Goal: Task Accomplishment & Management: Manage account settings

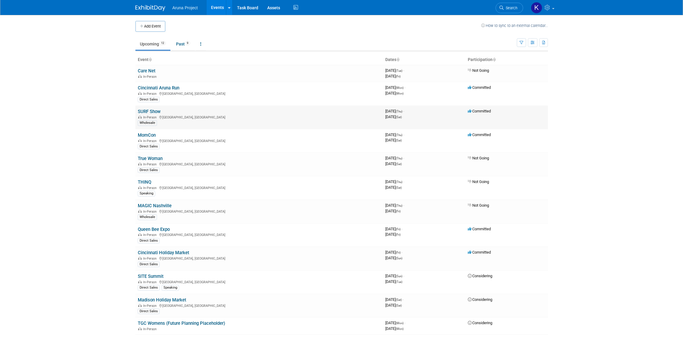
click at [142, 113] on link "SURF Show" at bounding box center [149, 111] width 23 height 5
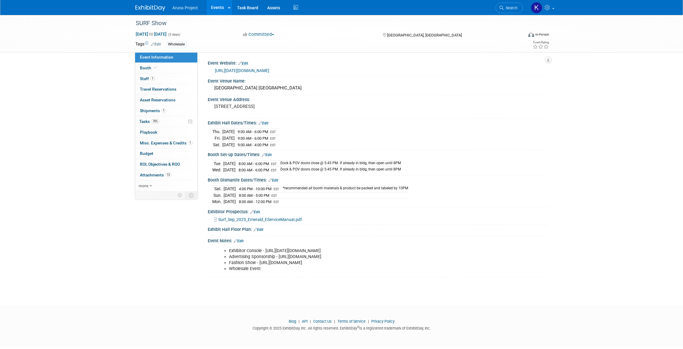
click at [214, 7] on link "Events" at bounding box center [218, 7] width 22 height 15
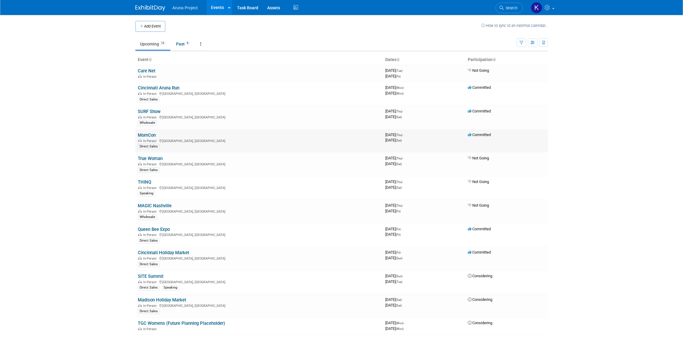
click at [144, 137] on link "MomCon" at bounding box center [147, 135] width 18 height 5
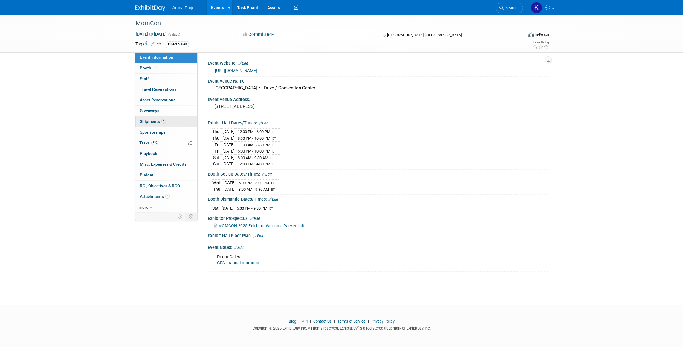
click at [154, 121] on span "Shipments 1" at bounding box center [153, 121] width 26 height 5
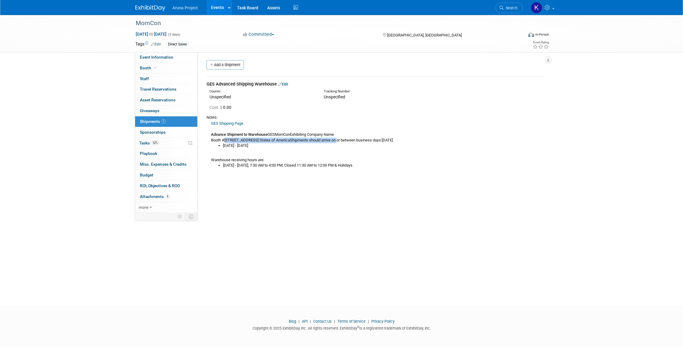
drag, startPoint x: 337, startPoint y: 140, endPoint x: 228, endPoint y: 140, distance: 108.9
click at [228, 140] on div "GES Shipping Page Advance Shipment to Warehouse GESMomConExhibiting Company Nam…" at bounding box center [375, 144] width 337 height 48
click at [327, 140] on div "GES Shipping Page Advance Shipment to Warehouse GESMomConExhibiting Company Nam…" at bounding box center [375, 144] width 337 height 48
drag, startPoint x: 336, startPoint y: 140, endPoint x: 207, endPoint y: 134, distance: 129.1
click at [207, 134] on div "GES Shipping Page Advance Shipment to Warehouse GESMomConExhibiting Company Nam…" at bounding box center [375, 144] width 337 height 48
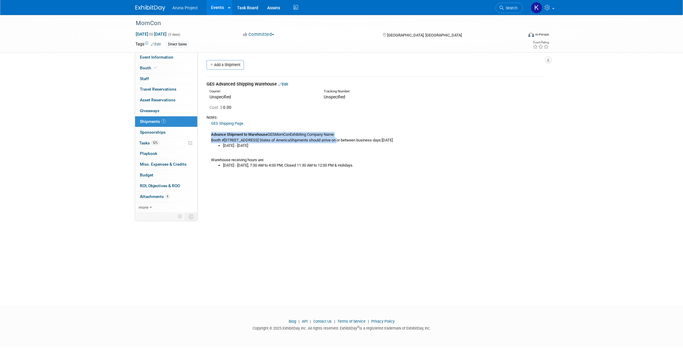
copy div "Advance Shipment to Warehouse GESMomConExhibiting Company Name Booth #7945 Mand…"
click at [166, 68] on link "Booth" at bounding box center [166, 68] width 62 height 10
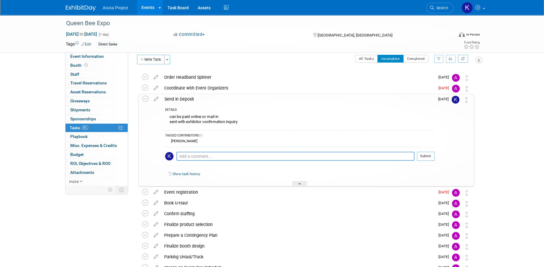
scroll to position [6, 0]
click at [296, 184] on div at bounding box center [299, 183] width 15 height 5
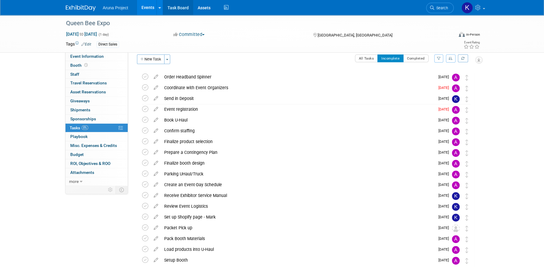
click at [172, 9] on link "Task Board" at bounding box center [178, 7] width 30 height 15
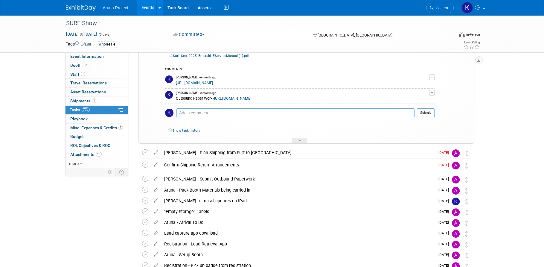
scroll to position [80, 0]
click at [251, 99] on link "[URL][DOMAIN_NAME]" at bounding box center [232, 99] width 37 height 4
drag, startPoint x: 411, startPoint y: 99, endPoint x: 176, endPoint y: 99, distance: 235.4
click at [176, 99] on div "Outbound Paper Work - [URL][DOMAIN_NAME]" at bounding box center [302, 98] width 253 height 6
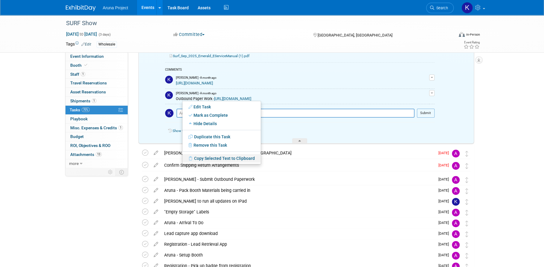
click at [217, 159] on link "Copy Selected Text to Clipboard" at bounding box center [221, 158] width 78 height 8
copy div "Outbound Paper Work - [URL][DOMAIN_NAME]"
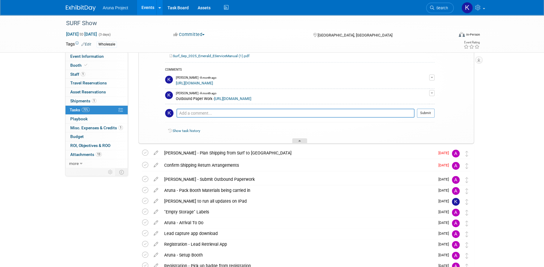
click at [296, 140] on div at bounding box center [299, 140] width 15 height 5
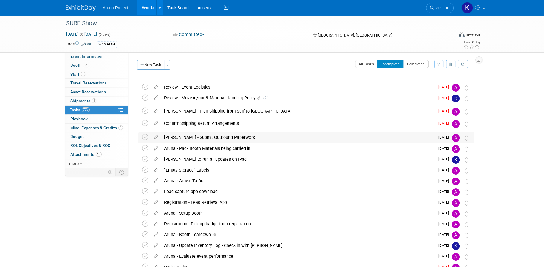
scroll to position [0, 0]
click at [145, 123] on icon at bounding box center [145, 123] width 6 height 6
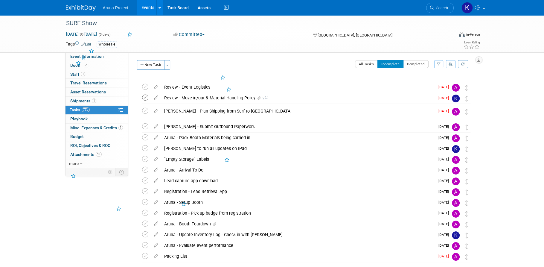
click at [145, 97] on icon at bounding box center [145, 98] width 6 height 6
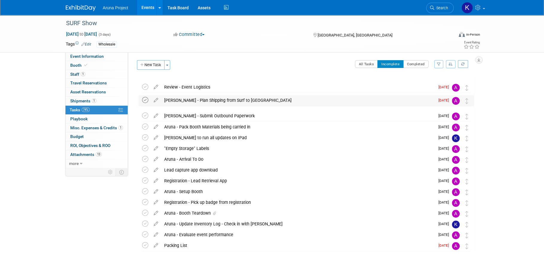
click at [144, 101] on icon at bounding box center [145, 100] width 6 height 6
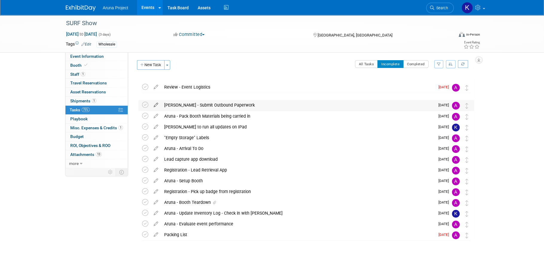
click at [154, 105] on icon at bounding box center [156, 103] width 10 height 7
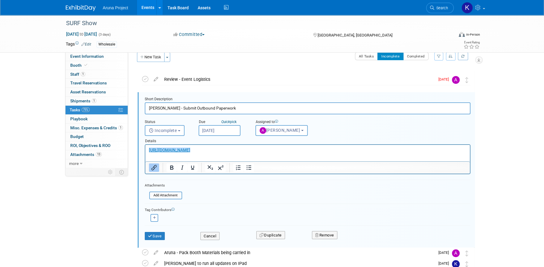
scroll to position [12, 0]
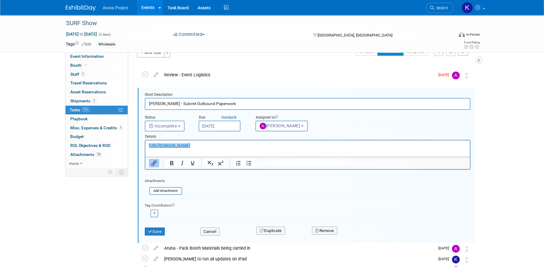
click at [190, 146] on link "﻿[URL][DOMAIN_NAME]" at bounding box center [169, 145] width 41 height 5
click at [423, 145] on p "[URL][DOMAIN_NAME]" at bounding box center [308, 146] width 318 height 6
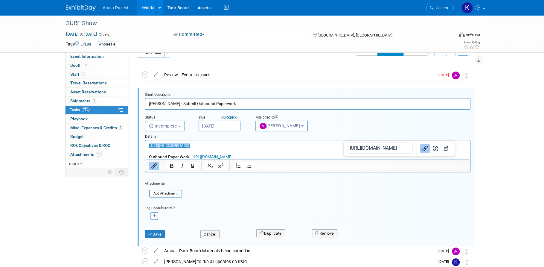
click at [429, 156] on p "Outbound Paper Work - [URL][DOMAIN_NAME]" at bounding box center [308, 157] width 318 height 6
click at [190, 147] on link "[URL][DOMAIN_NAME]" at bounding box center [169, 145] width 41 height 5
click at [399, 151] on p "Rich Text Area. Press ALT-0 for help." at bounding box center [308, 151] width 318 height 6
click at [158, 233] on button "Save" at bounding box center [155, 234] width 20 height 8
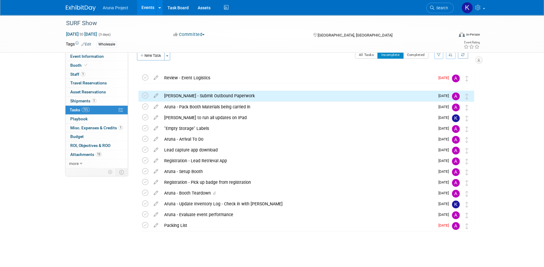
click at [194, 97] on div "[PERSON_NAME] - Submit Outbound Paperwork" at bounding box center [298, 96] width 274 height 10
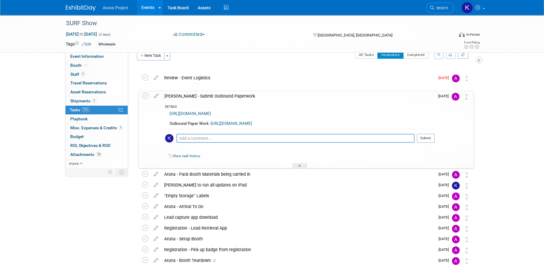
scroll to position [12, 0]
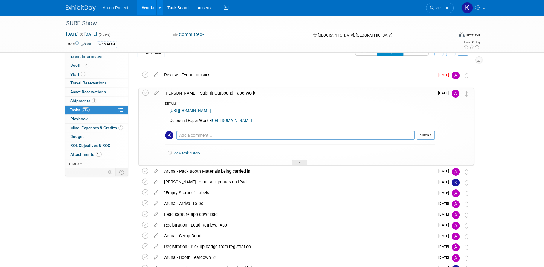
click at [203, 112] on link "[URL][DOMAIN_NAME]" at bounding box center [190, 110] width 41 height 4
click at [156, 94] on icon at bounding box center [156, 91] width 10 height 7
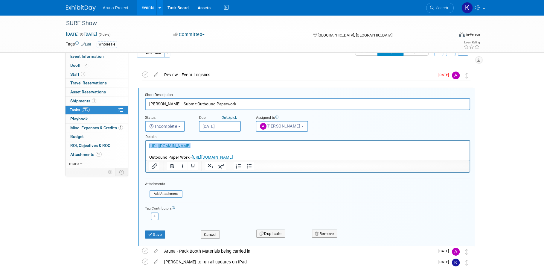
click at [408, 154] on p "﻿[URL][DOMAIN_NAME] Outbound Paper Work - [URL][DOMAIN_NAME]" at bounding box center [307, 151] width 317 height 17
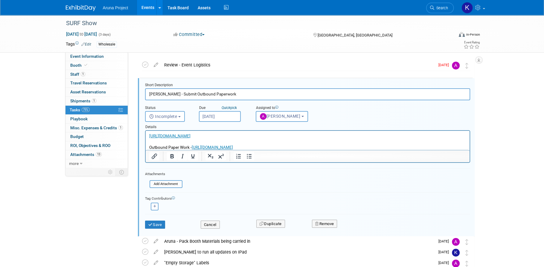
scroll to position [23, 0]
click at [403, 148] on p "﻿[URL][DOMAIN_NAME] Outbound Paper Work - [URL][DOMAIN_NAME]" at bounding box center [307, 141] width 317 height 17
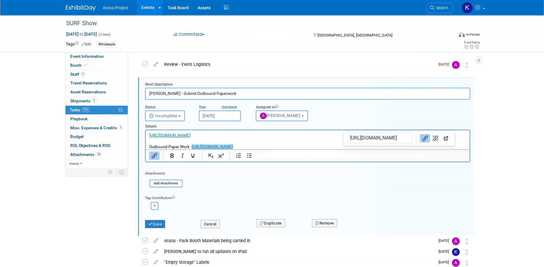
click at [458, 143] on p "[URL][DOMAIN_NAME] Outbound Paper Work - [URL][DOMAIN_NAME]﻿" at bounding box center [307, 141] width 317 height 17
click at [449, 144] on p "[URL][DOMAIN_NAME] Outbound Paper Work - [URL][DOMAIN_NAME]﻿" at bounding box center [307, 141] width 317 height 17
click at [417, 142] on p "[URL][DOMAIN_NAME] Outbound Paper Work - [URL][DOMAIN_NAME]﻿" at bounding box center [307, 141] width 317 height 17
click at [414, 146] on p "[URL][DOMAIN_NAME] Outbound Paper Work - [URL][DOMAIN_NAME]﻿" at bounding box center [307, 141] width 317 height 17
click at [440, 147] on p "[URL][DOMAIN_NAME] Outbound Paper Work - [URL][DOMAIN_NAME]﻿" at bounding box center [307, 141] width 317 height 17
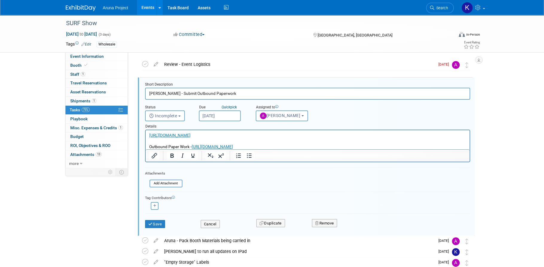
scroll to position [0, 0]
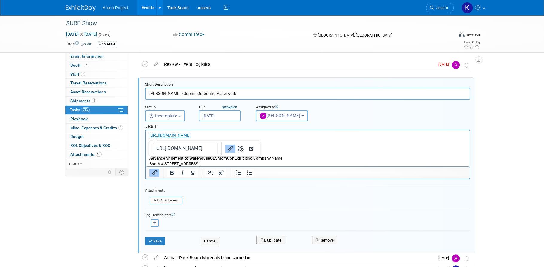
click at [316, 158] on p "Advance Shipment to Warehouse GESMomConExhibiting Company Name Booth #[STREET_A…" at bounding box center [307, 160] width 317 height 11
click at [195, 155] on p "Rich Text Area. Press ALT-0 for help." at bounding box center [307, 153] width 317 height 6
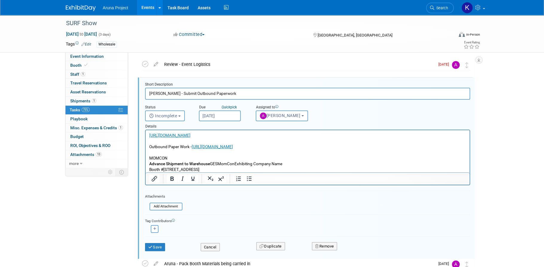
click at [149, 165] on b "Advance Shipment to Warehouse" at bounding box center [179, 163] width 61 height 5
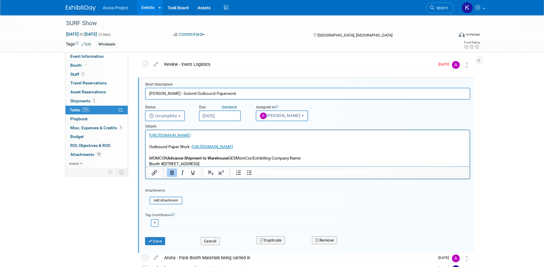
click at [230, 157] on p "MOMCON Advance Shipment to Warehouse GESMomConExhibiting Company Name Booth #[S…" at bounding box center [307, 160] width 317 height 11
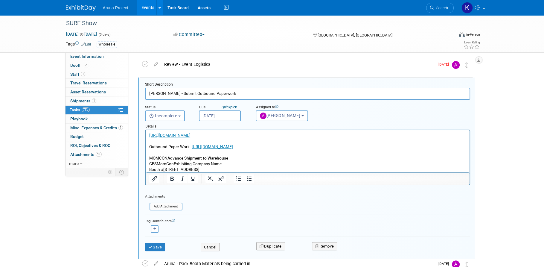
click at [174, 162] on p "GESMomConExhibiting Company Name Booth #[STREET_ADDRESS]" at bounding box center [307, 166] width 317 height 11
click at [149, 163] on p "GESMomConExhibiting Company Name Booth #[STREET_ADDRESS]" at bounding box center [307, 166] width 317 height 11
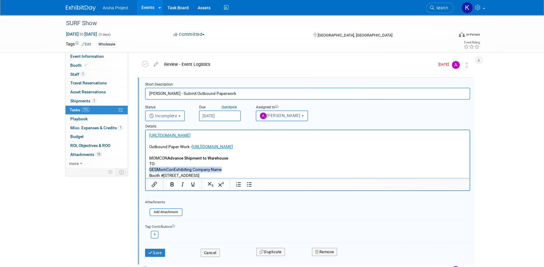
drag, startPoint x: 175, startPoint y: 166, endPoint x: 223, endPoint y: 170, distance: 47.5
click at [223, 170] on body "[URL][DOMAIN_NAME] Outbound Paper Work - [URL][DOMAIN_NAME] MOMCON Advance Ship…" at bounding box center [308, 156] width 318 height 46
click at [223, 170] on p "GESMomConExhibiting Company Name Booth #[STREET_ADDRESS]" at bounding box center [307, 172] width 317 height 11
drag, startPoint x: 223, startPoint y: 170, endPoint x: 190, endPoint y: 170, distance: 32.6
click at [190, 170] on p "GESMomConExhibiting Company Name Booth #[STREET_ADDRESS]" at bounding box center [307, 172] width 317 height 11
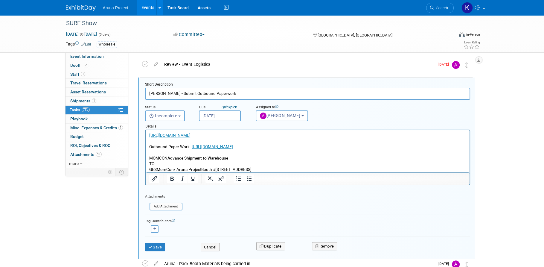
click at [160, 167] on p "GESMomCon/ Aruna Project Booth #[STREET_ADDRESS]" at bounding box center [307, 170] width 317 height 6
click at [157, 168] on p "GESMomCon/ Aruna Project Booth #[STREET_ADDRESS]" at bounding box center [307, 170] width 317 height 6
click at [202, 168] on p "GES/ MomCon/ Aruna Project Booth #[STREET_ADDRESS]" at bounding box center [307, 170] width 317 height 6
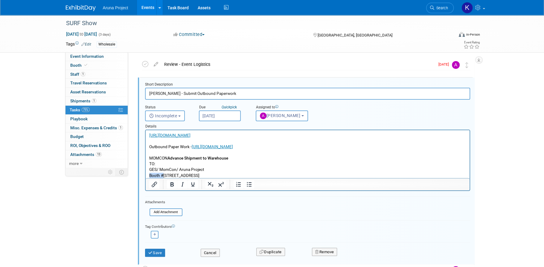
drag, startPoint x: 164, startPoint y: 174, endPoint x: 147, endPoint y: 174, distance: 16.5
click at [147, 174] on html "[URL][DOMAIN_NAME] Outbound Paper Work - [URL][DOMAIN_NAME] MOMCON Advance Ship…" at bounding box center [307, 154] width 324 height 48
click at [188, 176] on p "[STREET_ADDRESS]" at bounding box center [307, 176] width 317 height 6
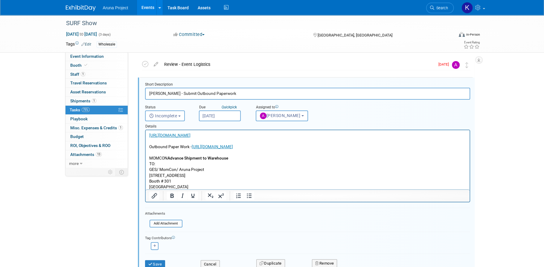
scroll to position [21, 0]
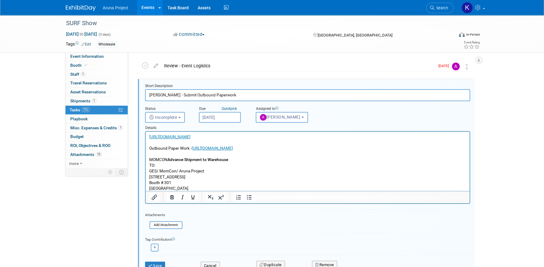
drag, startPoint x: 184, startPoint y: 186, endPoint x: 244, endPoint y: 189, distance: 60.5
click at [244, 189] on p "[GEOGRAPHIC_DATA]" at bounding box center [307, 188] width 317 height 6
drag, startPoint x: 241, startPoint y: 164, endPoint x: 148, endPoint y: 157, distance: 93.0
click at [149, 157] on body "[URL][DOMAIN_NAME] Outbound Paper Work - [URL][DOMAIN_NAME] MOMCON Advance Ship…" at bounding box center [308, 162] width 318 height 57
click at [174, 197] on icon "Bold" at bounding box center [171, 197] width 7 height 7
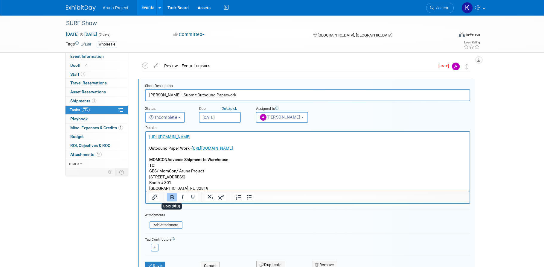
click at [246, 182] on p "Booth # 301" at bounding box center [307, 183] width 317 height 6
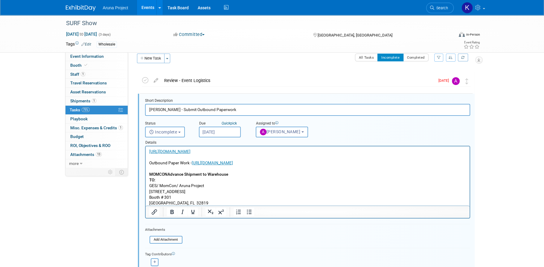
scroll to position [0, 0]
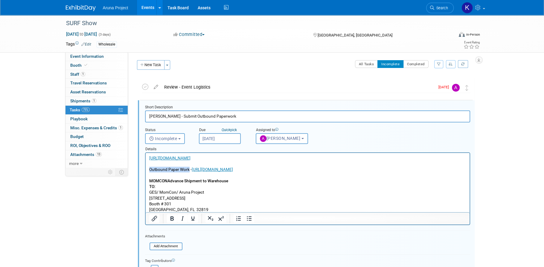
drag, startPoint x: 188, startPoint y: 170, endPoint x: 142, endPoint y: 169, distance: 46.1
click at [145, 169] on html "[URL][DOMAIN_NAME] Outbound Paper Work - [URL][DOMAIN_NAME] MOMCON Advance Ship…" at bounding box center [307, 183] width 324 height 60
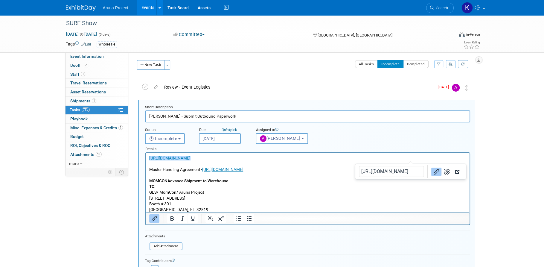
drag, startPoint x: 415, startPoint y: 158, endPoint x: 383, endPoint y: 319, distance: 164.3
click at [154, 153] on html "[URL][DOMAIN_NAME]﻿ Master Handling Agreement - [URL][DOMAIN_NAME] MOMCON Advan…" at bounding box center [307, 183] width 324 height 60
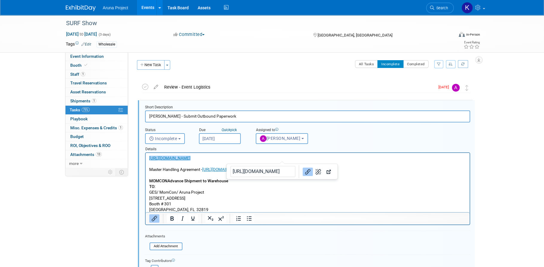
click at [356, 190] on p "GES/ MomCon/ Aruna Project" at bounding box center [307, 192] width 317 height 6
click at [199, 170] on p "[URL][DOMAIN_NAME] Master Handling Agreement - [URL][DOMAIN_NAME]" at bounding box center [307, 163] width 317 height 17
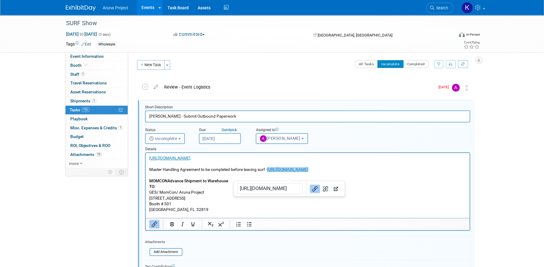
drag, startPoint x: 211, startPoint y: 176, endPoint x: 268, endPoint y: 170, distance: 57.5
click at [268, 170] on p "[URL][DOMAIN_NAME] Master Handling Agreement to be completed before leaving sur…" at bounding box center [307, 163] width 317 height 17
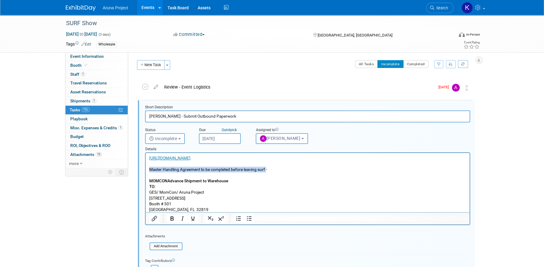
drag, startPoint x: 266, startPoint y: 170, endPoint x: 141, endPoint y: 169, distance: 125.0
click at [145, 169] on html "[URL][DOMAIN_NAME] Master Handling Agreement to be completed before leaving sur…" at bounding box center [307, 183] width 324 height 60
click at [150, 217] on icon "Insert/edit link" at bounding box center [153, 218] width 7 height 7
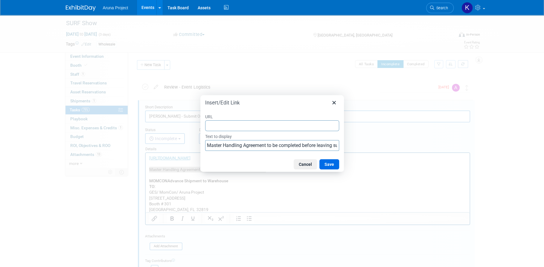
type input "[URL][DOMAIN_NAME]"
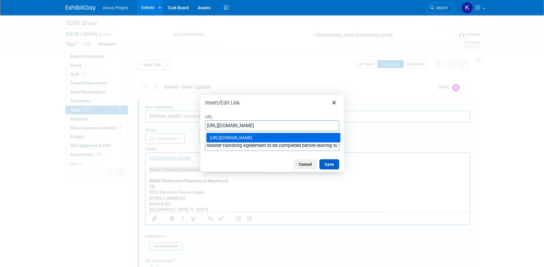
click at [329, 165] on button "Save" at bounding box center [329, 164] width 20 height 10
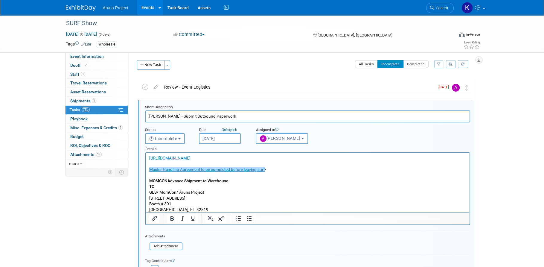
click at [296, 192] on p "GES/ MomCon/ Aruna Project" at bounding box center [307, 192] width 317 height 6
click at [276, 170] on p "[URL][DOMAIN_NAME] Master Handling Agreement to be completed before leaving sur…" at bounding box center [307, 163] width 317 height 17
click at [294, 168] on p "[URL][DOMAIN_NAME] Master Handling Agreement to be completed before leaving sur…" at bounding box center [307, 163] width 317 height 17
click at [306, 214] on div at bounding box center [308, 219] width 324 height 10
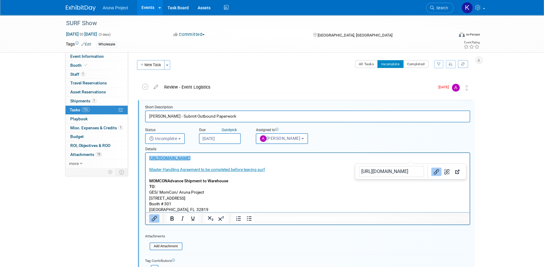
drag, startPoint x: 420, startPoint y: 160, endPoint x: 192, endPoint y: 157, distance: 227.3
click at [145, 153] on html "[URL][DOMAIN_NAME]﻿ Master Handling Agreement to be completed before leaving su…" at bounding box center [307, 183] width 324 height 60
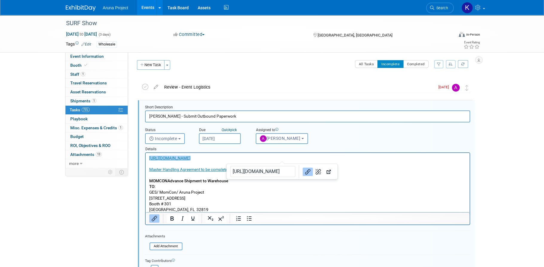
click at [304, 171] on icon "Link" at bounding box center [307, 171] width 7 height 7
drag, startPoint x: 411, startPoint y: 161, endPoint x: 136, endPoint y: 159, distance: 274.6
click at [145, 159] on html "[URL][DOMAIN_NAME]﻿ Master Handling Agreement to be completed before leaving su…" at bounding box center [307, 183] width 324 height 60
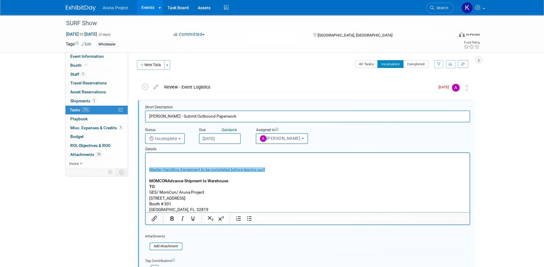
click at [288, 172] on body "Master Handling Agreement to be completed before leaving surf ﻿ MOMCON Advance …" at bounding box center [308, 183] width 318 height 57
click at [278, 175] on p "Rich Text Area. Press ALT-0 for help." at bounding box center [307, 175] width 317 height 6
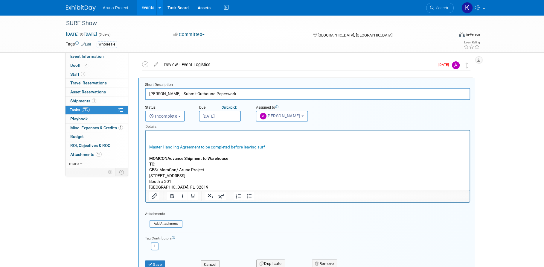
scroll to position [18, 0]
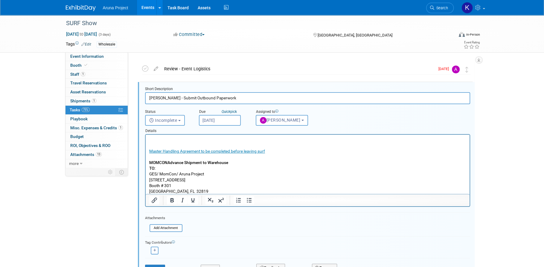
click at [228, 141] on p "Master Handling Agreement to be completed before leaving surf ﻿" at bounding box center [307, 145] width 317 height 17
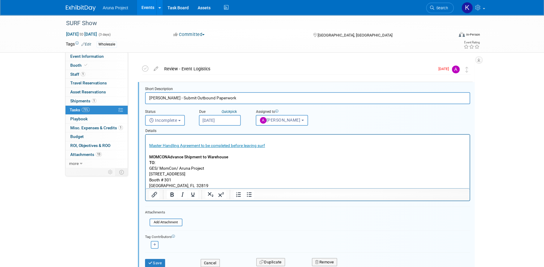
click at [285, 165] on p "TO:" at bounding box center [307, 163] width 317 height 6
click at [286, 144] on p "Master Handling Agreement to be completed before leaving surf ﻿" at bounding box center [307, 142] width 317 height 11
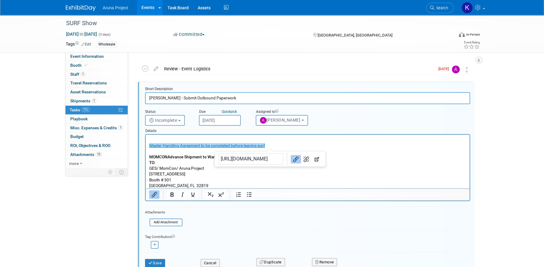
click at [290, 145] on p "Master Handling Agreement to be completed before leaving surf ﻿" at bounding box center [307, 142] width 317 height 11
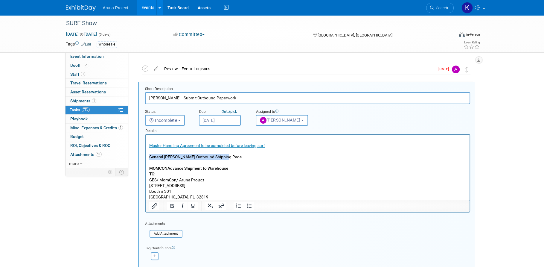
drag, startPoint x: 235, startPoint y: 157, endPoint x: 160, endPoint y: 173, distance: 76.7
click at [149, 158] on p "General [PERSON_NAME] Outbound Shipping Page" at bounding box center [307, 157] width 317 height 6
click at [150, 205] on button "Insert/edit link" at bounding box center [154, 206] width 10 height 8
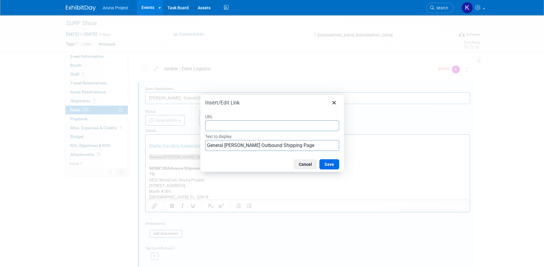
type input "[URL][DOMAIN_NAME]"
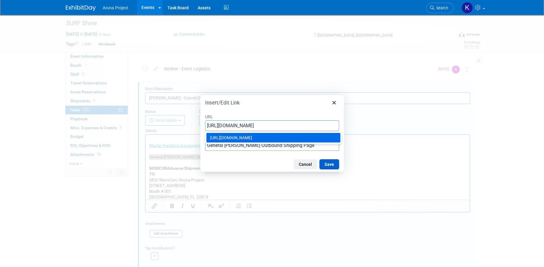
click at [325, 165] on button "Save" at bounding box center [329, 164] width 20 height 10
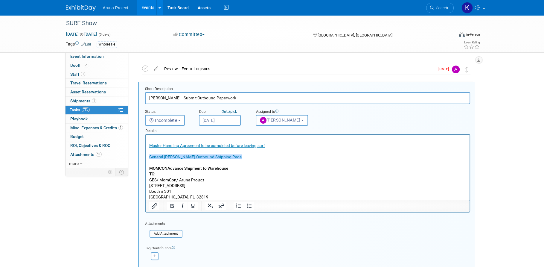
click at [322, 183] on p "[STREET_ADDRESS]" at bounding box center [307, 186] width 317 height 6
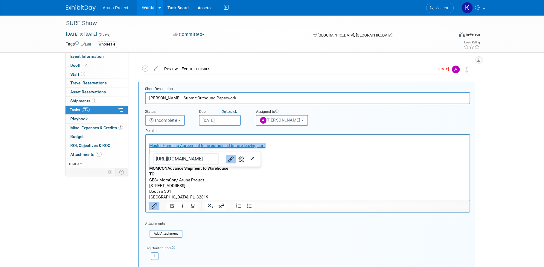
drag, startPoint x: 201, startPoint y: 145, endPoint x: 275, endPoint y: 149, distance: 74.0
click at [275, 149] on body "Master Handling Agreement to be completed before leaving surf General [PERSON_N…" at bounding box center [308, 168] width 318 height 63
click at [226, 147] on link "Master Handling Agreement to be completed before leaving surf" at bounding box center [207, 145] width 116 height 5
drag, startPoint x: 201, startPoint y: 147, endPoint x: 285, endPoint y: 150, distance: 83.8
click at [285, 150] on body "Master Handling Agreement to be completed before leaving surf General [PERSON_N…" at bounding box center [308, 168] width 318 height 63
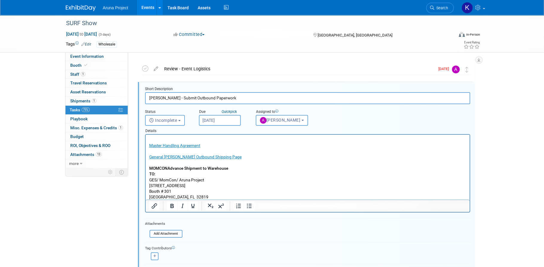
click at [231, 149] on p "Rich Text Area. Press ALT-0 for help." at bounding box center [307, 151] width 317 height 6
click at [212, 145] on p "Master Handling Agreement ﻿" at bounding box center [307, 142] width 317 height 11
click at [192, 153] on p "To be completed before leaving SURF" at bounding box center [307, 151] width 317 height 6
click at [221, 152] on p "To be completed BEFORE leaving SURF" at bounding box center [307, 151] width 317 height 6
click at [150, 151] on p "To be completed BEFORE leaving Surf" at bounding box center [307, 151] width 317 height 6
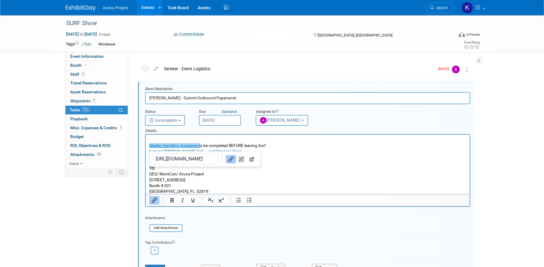
click at [204, 144] on p "Master Handling Agreement ﻿ o be completed BEFORE leaving Surf" at bounding box center [307, 142] width 317 height 11
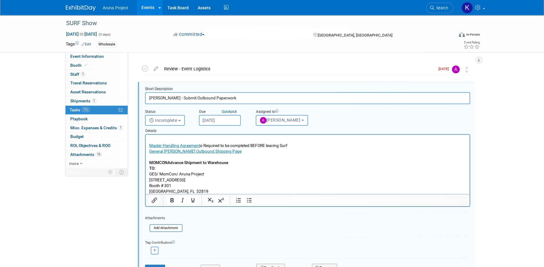
click at [203, 145] on p "Master Handling Agreement o Required to be completed BEFORE leaving Surf" at bounding box center [307, 142] width 317 height 11
click at [308, 168] on p "TO:" at bounding box center [307, 168] width 317 height 6
click at [296, 144] on p "Master Handling Agreement Required to be completed BEFORE leaving Surf" at bounding box center [307, 142] width 317 height 11
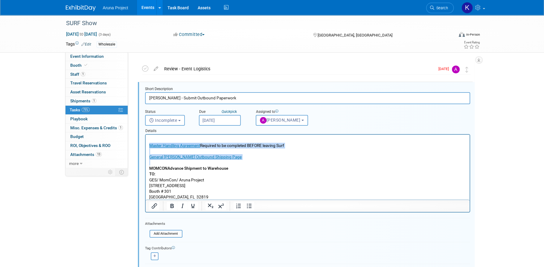
drag, startPoint x: 239, startPoint y: 159, endPoint x: 130, endPoint y: 145, distance: 110.5
click at [145, 145] on html "Master Handling Agreement Required to be completed BEFORE leaving Surf General …" at bounding box center [307, 167] width 324 height 65
click at [250, 206] on icon "Bullet list" at bounding box center [248, 205] width 7 height 7
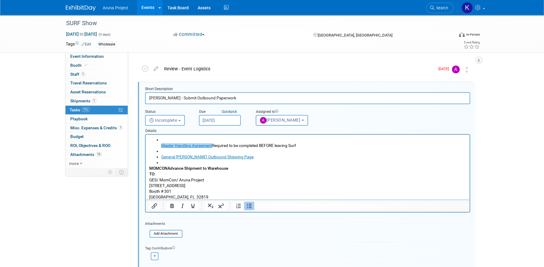
click at [165, 135] on html "Master Handling Agreement Required to be completed BEFORE leaving Surf General …" at bounding box center [307, 167] width 324 height 65
click at [252, 206] on icon "Bullet list" at bounding box center [248, 205] width 7 height 7
click at [157, 147] on ul "﻿Master Handling Agreement Required to be completed BEFORE leaving Surf General…" at bounding box center [307, 151] width 317 height 28
click at [157, 146] on ul "﻿Master Handling Agreement Required to be completed BEFORE leaving Surf General…" at bounding box center [307, 151] width 317 height 28
click at [163, 142] on li "﻿Master Handling Agreement Required to be completed BEFORE leaving Surf" at bounding box center [313, 142] width 305 height 11
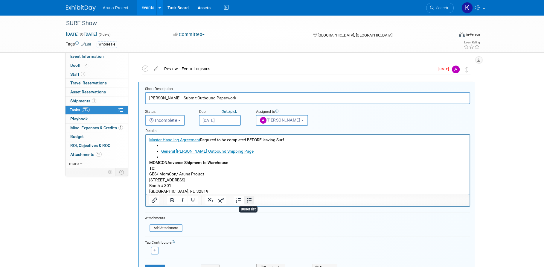
click at [248, 199] on icon "Bullet list" at bounding box center [249, 200] width 5 height 4
click at [173, 147] on li "Rich Text Area. Press ALT-0 for help." at bounding box center [313, 146] width 305 height 6
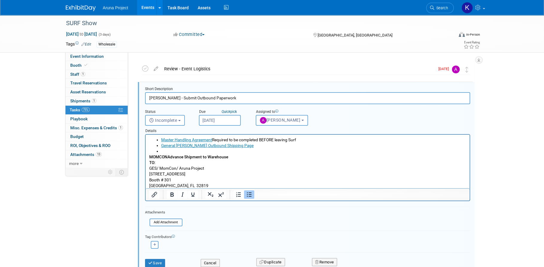
click at [170, 151] on li "Rich Text Area. Press ALT-0 for help." at bounding box center [313, 151] width 305 height 6
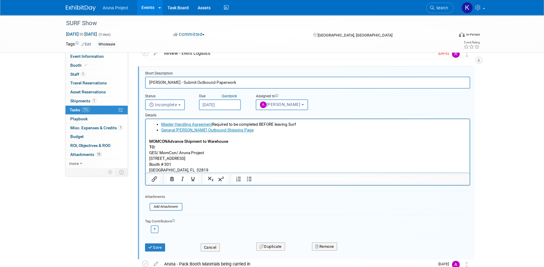
scroll to position [36, 0]
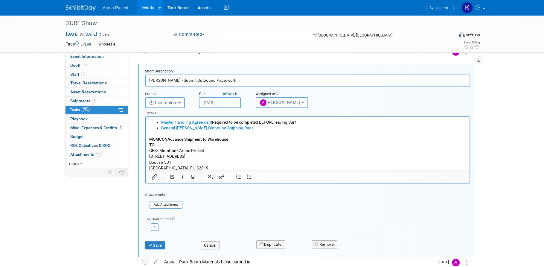
click at [162, 248] on div "Save Cancel Duplicate Remove" at bounding box center [308, 244] width 334 height 14
click at [158, 245] on button "Save" at bounding box center [155, 245] width 20 height 8
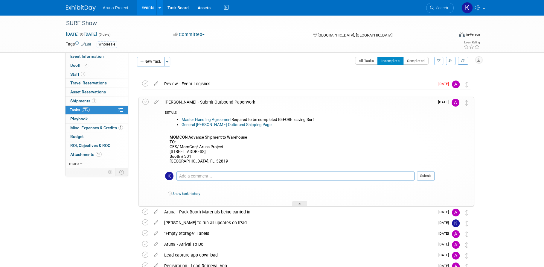
scroll to position [0, 0]
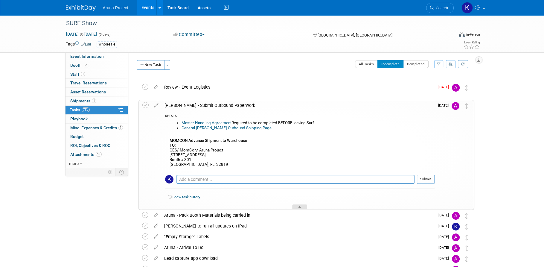
click at [307, 206] on div at bounding box center [299, 206] width 15 height 5
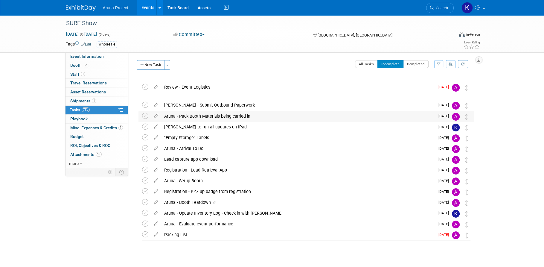
click at [276, 118] on div "Aruna - Pack Booth Materials being carried in" at bounding box center [298, 116] width 274 height 10
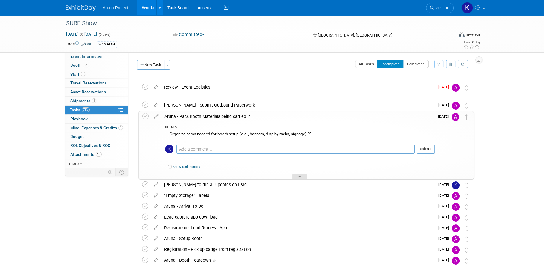
click at [296, 175] on div at bounding box center [299, 176] width 15 height 5
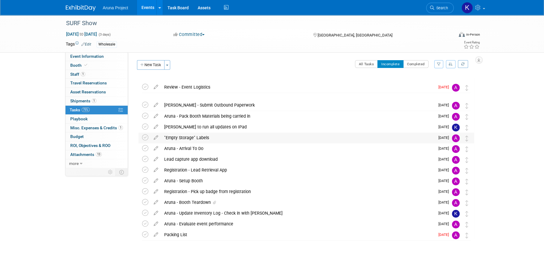
click at [261, 137] on div ""Empty Storage" Labels" at bounding box center [298, 138] width 274 height 10
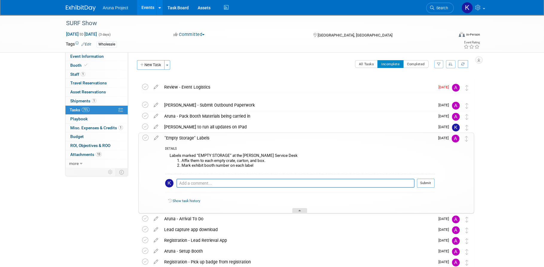
click at [299, 210] on icon at bounding box center [300, 212] width 2 height 4
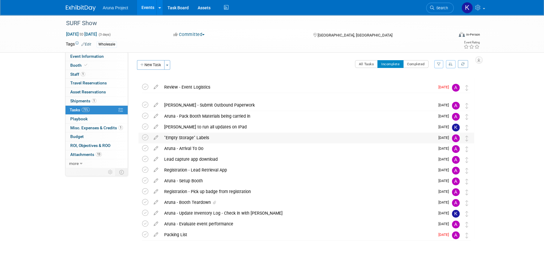
click at [246, 138] on div ""Empty Storage" Labels" at bounding box center [298, 138] width 274 height 10
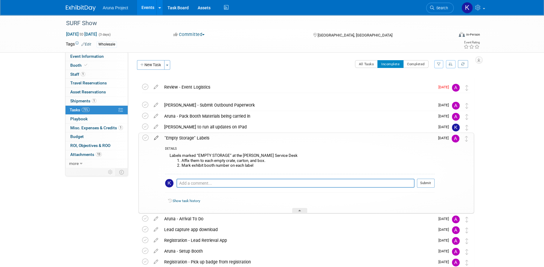
click at [159, 140] on link at bounding box center [156, 137] width 10 height 5
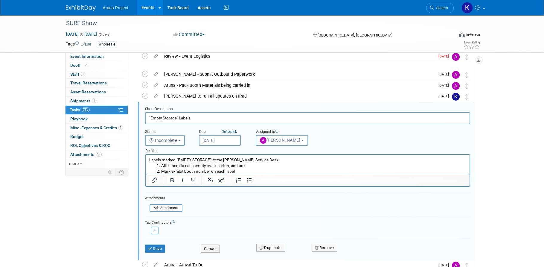
scroll to position [45, 0]
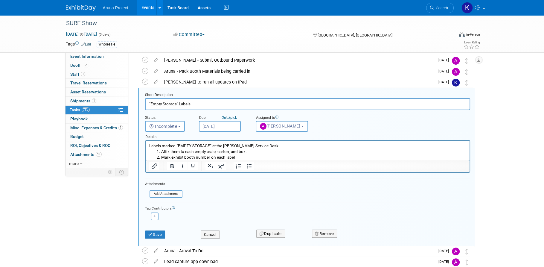
click at [149, 144] on p "Labels marked “EMPTY STORAGE” at the [PERSON_NAME] Service Desk" at bounding box center [307, 146] width 317 height 6
click at [162, 144] on p "Pick uplLabels marked “EMPTY STORAGE” at the [PERSON_NAME] Service Desk" at bounding box center [307, 146] width 317 height 6
click at [165, 146] on p "Pick uplLabels marked “EMPTY STORAGE” at the [PERSON_NAME] Service Desk" at bounding box center [307, 146] width 317 height 6
drag, startPoint x: 282, startPoint y: 147, endPoint x: 122, endPoint y: 147, distance: 160.3
click at [145, 147] on html "Pick up labels marked “EMPTY STORAGE” at the [PERSON_NAME] Service Desk Affix t…" at bounding box center [307, 150] width 324 height 19
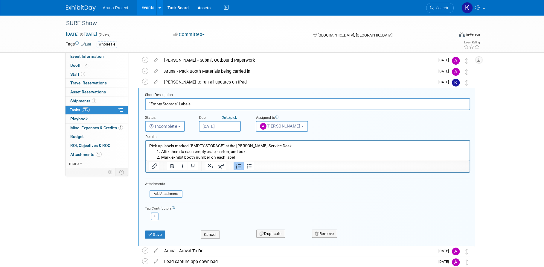
click at [258, 153] on li "Affix them to each empty crate, carton, and box." at bounding box center [313, 152] width 305 height 6
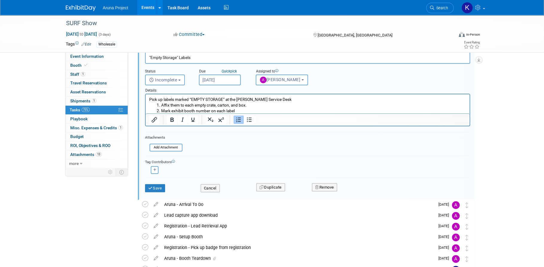
scroll to position [93, 0]
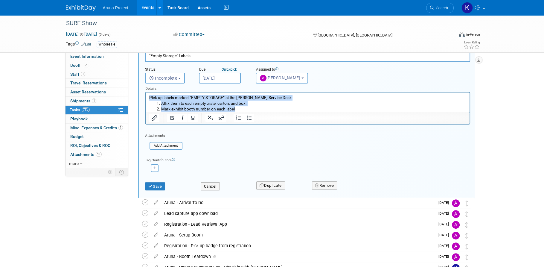
drag, startPoint x: 240, startPoint y: 108, endPoint x: 133, endPoint y: 86, distance: 109.2
click at [145, 92] on html "Pick up labels marked “EMPTY STORAGE” at the [PERSON_NAME] Service Desk Affix t…" at bounding box center [307, 101] width 324 height 19
click at [238, 118] on icon "Numbered list" at bounding box center [238, 117] width 7 height 7
click at [264, 109] on li "Mark exhibit booth number on each label" at bounding box center [313, 109] width 305 height 6
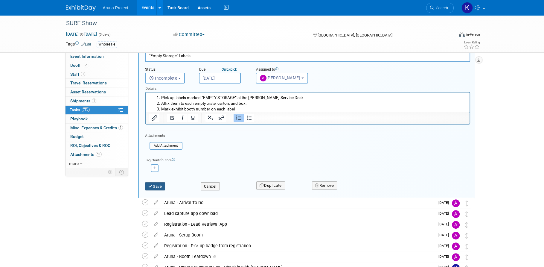
click at [155, 188] on button "Save" at bounding box center [155, 186] width 20 height 8
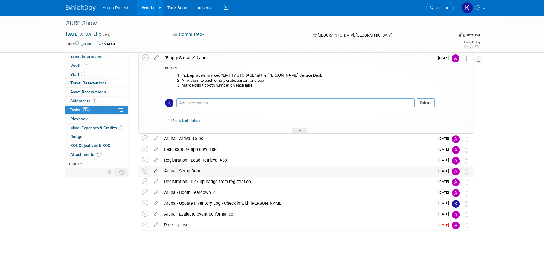
scroll to position [80, 0]
click at [301, 129] on div at bounding box center [299, 130] width 15 height 5
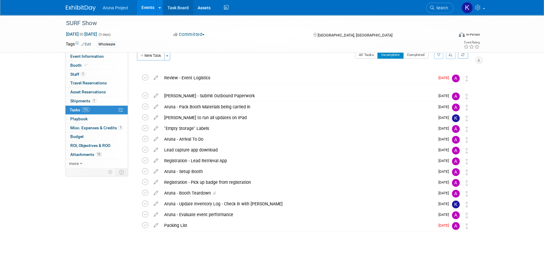
click at [181, 9] on link "Task Board" at bounding box center [178, 7] width 30 height 15
